Goal: Ask a question: Seek information or help from site administrators or community

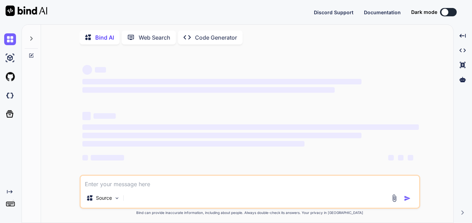
type textarea "x"
click at [157, 189] on textarea at bounding box center [250, 182] width 339 height 13
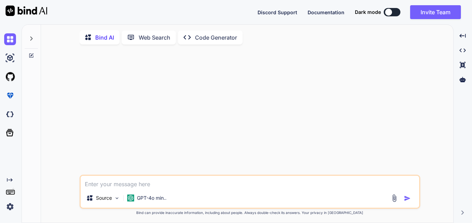
paste textarea "insert into edf_ppa_dev2.linked_organization_relationeo(`id`, `created_at` , `u…"
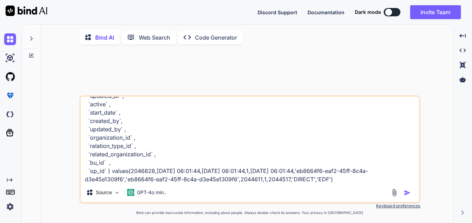
scroll to position [42, 0]
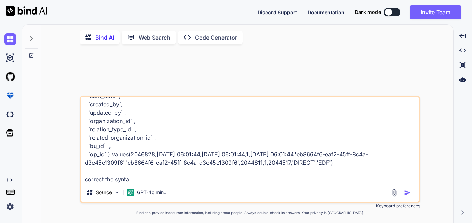
type textarea "insert into edf_ppa_dev2.linked_organization_relationeo(`id`, `created_at` , `u…"
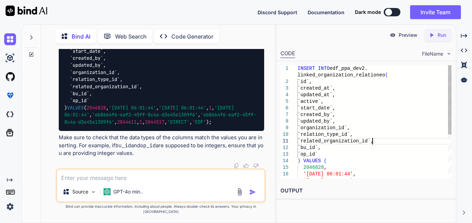
scroll to position [0, 0]
click at [373, 140] on div "INSERT INTO edf_ppa_dev2. linked_organization_relationeo ( `id`, `created_at`, …" at bounding box center [375, 157] width 154 height 185
type textarea "INSERT INTO edf_ppa_dev2.linked_organization_relationeo ( `id`, `created_at`, `…"
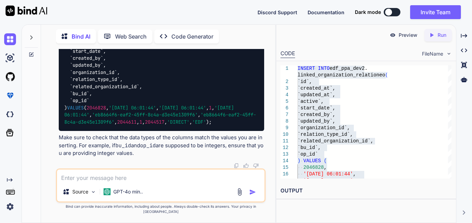
click at [148, 182] on textarea at bounding box center [161, 176] width 208 height 13
paste textarea "SQL Error [1452] [23000]: (conn=321) Cannot add or update a child row: a foreig…"
type textarea "what thi error means SQL Error [1452] [23000]: (conn=321) Cannot add or update …"
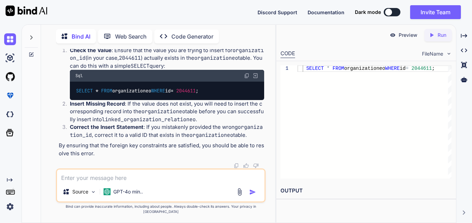
scroll to position [526, 0]
